Goal: Task Accomplishment & Management: Manage account settings

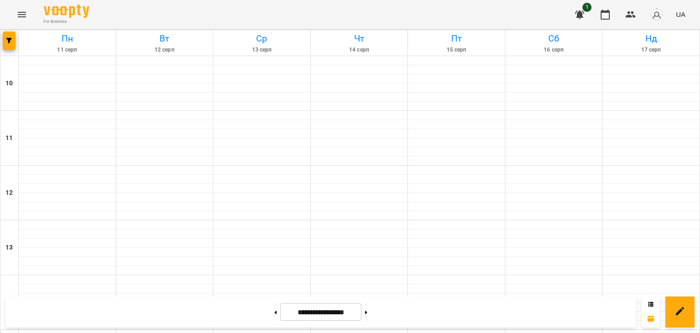
scroll to position [410, 0]
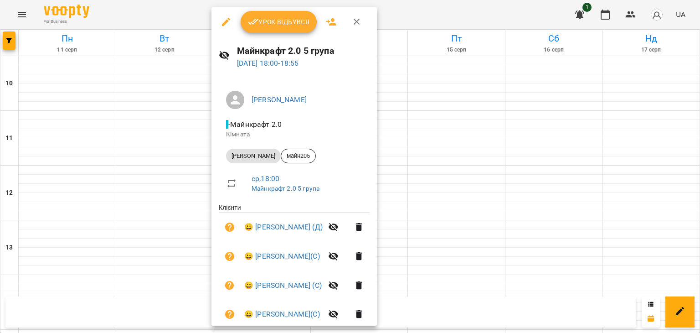
click at [285, 18] on span "Урок відбувся" at bounding box center [279, 21] width 62 height 11
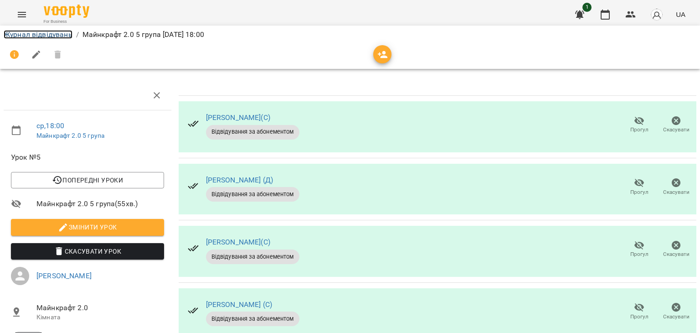
click at [28, 34] on link "Журнал відвідувань" at bounding box center [38, 34] width 69 height 9
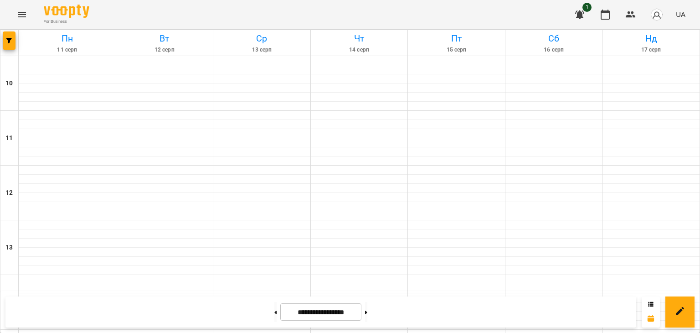
scroll to position [430, 0]
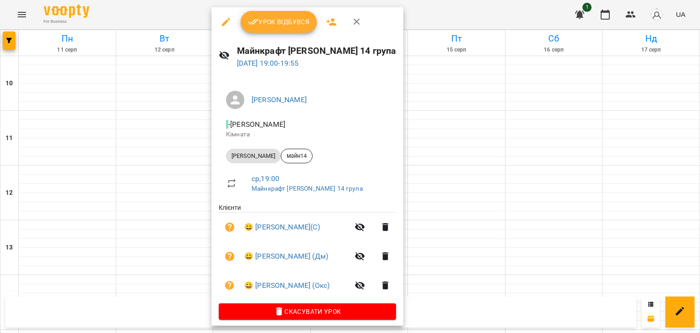
click at [463, 266] on div at bounding box center [350, 166] width 700 height 333
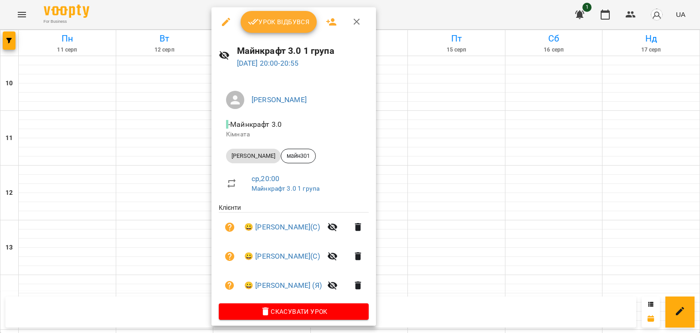
click at [507, 297] on div at bounding box center [350, 166] width 700 height 333
